Goal: Browse casually: Explore the website without a specific task or goal

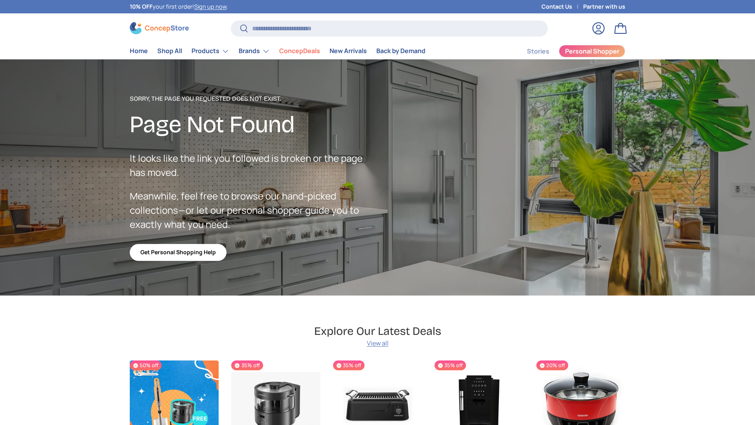
scroll to position [1928, 3214]
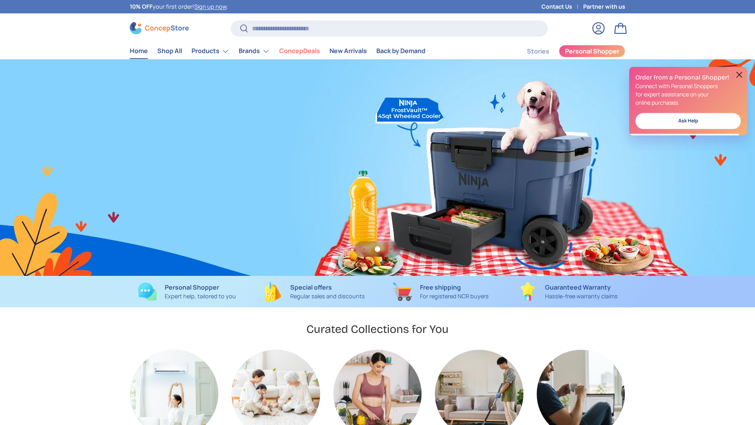
scroll to position [0, 755]
